Goal: Task Accomplishment & Management: Manage account settings

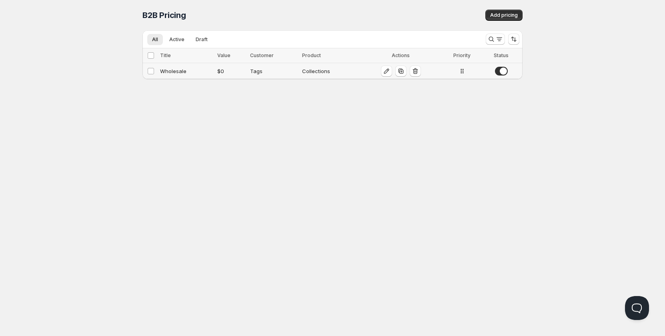
click at [329, 74] on div "Collections" at bounding box center [329, 71] width 55 height 8
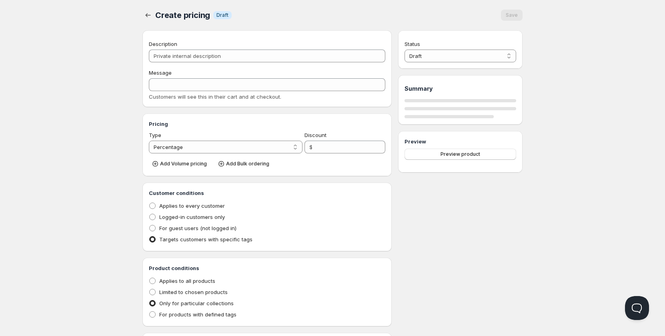
type input "Wholesale"
select select "2"
type input "0"
radio input "true"
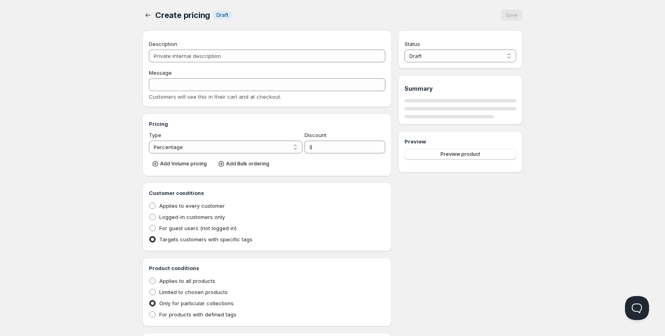
radio input "true"
select select "1"
select select "2"
